Goal: Navigation & Orientation: Find specific page/section

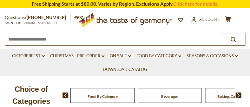
scroll to position [96, 0]
click at [79, 98] on div "Food By Category" at bounding box center [102, 95] width 64 height 15
click at [116, 71] on link "Download Catalog" at bounding box center [125, 69] width 44 height 7
click at [44, 58] on link "Oktoberfest dropdown_arrow" at bounding box center [28, 56] width 33 height 7
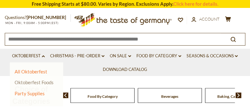
click at [40, 83] on link "Oktoberfest Foods" at bounding box center [34, 83] width 39 height 6
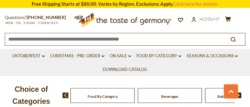
scroll to position [193, 0]
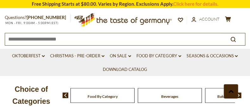
click at [227, 91] on button at bounding box center [231, 91] width 14 height 14
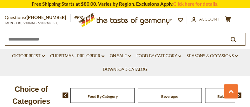
scroll to position [482, 0]
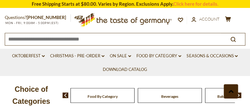
click at [230, 87] on button at bounding box center [231, 91] width 14 height 14
click at [225, 88] on button at bounding box center [231, 91] width 14 height 14
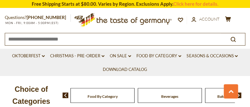
scroll to position [1133, 0]
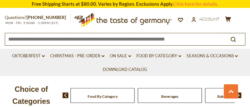
click at [140, 80] on div "Choice of Categories Food By Category Beverages Baking, Cakes, Desserts Breads …" at bounding box center [125, 95] width 250 height 39
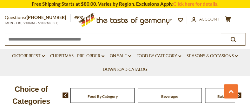
click at [115, 97] on span "Food By Category" at bounding box center [103, 96] width 30 height 5
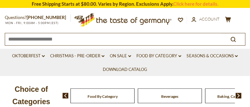
click at [238, 95] on img at bounding box center [239, 96] width 6 height 6
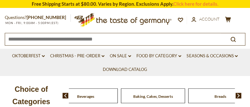
click at [238, 95] on img at bounding box center [239, 96] width 6 height 6
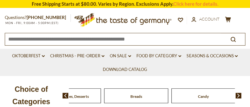
click at [238, 95] on img at bounding box center [239, 96] width 6 height 6
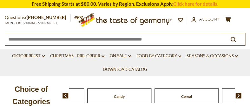
click at [238, 95] on img at bounding box center [239, 96] width 6 height 6
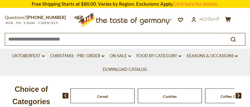
click at [238, 95] on img at bounding box center [239, 96] width 6 height 6
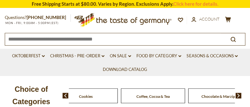
click at [238, 95] on img at bounding box center [239, 96] width 6 height 6
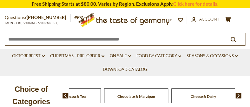
click at [238, 95] on img at bounding box center [239, 96] width 6 height 6
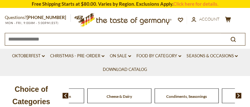
click at [238, 95] on img at bounding box center [239, 96] width 6 height 6
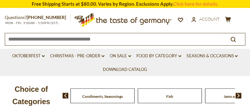
click at [238, 95] on img at bounding box center [239, 96] width 6 height 6
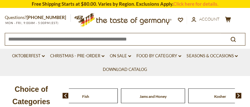
click at [238, 95] on img at bounding box center [239, 96] width 6 height 6
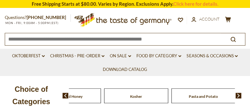
click at [238, 95] on img at bounding box center [239, 96] width 6 height 6
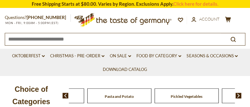
click at [238, 95] on img at bounding box center [239, 96] width 6 height 6
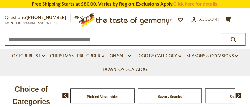
click at [238, 95] on img at bounding box center [239, 96] width 6 height 6
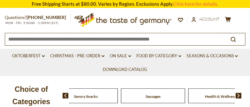
click at [237, 98] on img at bounding box center [239, 96] width 6 height 6
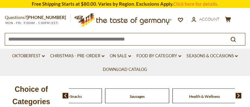
drag, startPoint x: 96, startPoint y: 100, endPoint x: 128, endPoint y: 97, distance: 32.6
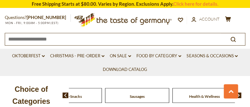
scroll to position [193, 0]
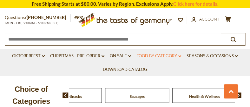
click at [157, 56] on link "Food By Category dropdown_arrow" at bounding box center [159, 56] width 45 height 7
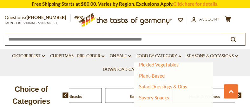
scroll to position [235, 0]
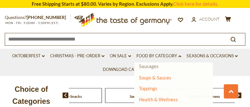
click at [154, 66] on link "Sausages" at bounding box center [149, 66] width 20 height 6
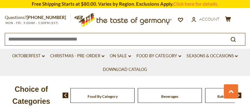
scroll to position [289, 0]
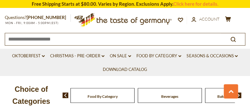
click at [238, 96] on img at bounding box center [239, 96] width 6 height 6
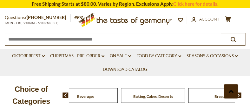
click at [238, 95] on button at bounding box center [231, 91] width 14 height 14
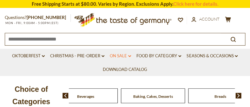
click at [122, 56] on link "On Sale dropdown_arrow" at bounding box center [120, 56] width 21 height 7
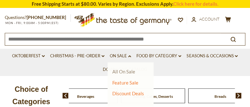
click at [124, 73] on link "All On Sale" at bounding box center [123, 72] width 23 height 6
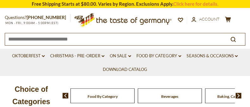
click at [236, 95] on img at bounding box center [239, 96] width 6 height 6
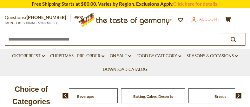
click at [204, 20] on span "Account" at bounding box center [209, 19] width 20 height 5
